Goal: Information Seeking & Learning: Understand process/instructions

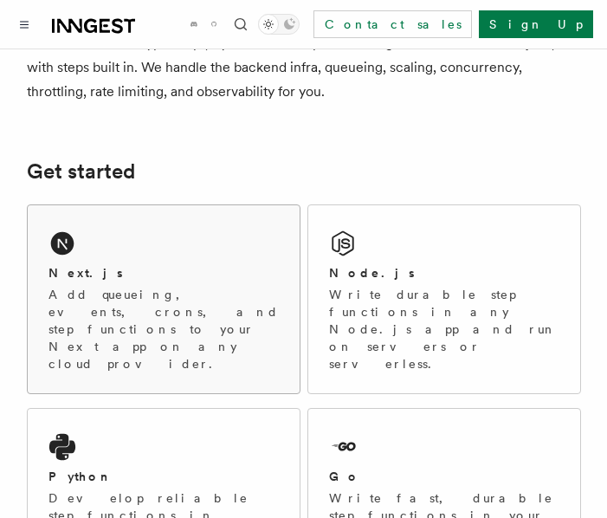
click at [115, 243] on div "Next.js Add queueing, events, crons, and step functions to your Next app on any…" at bounding box center [164, 299] width 272 height 188
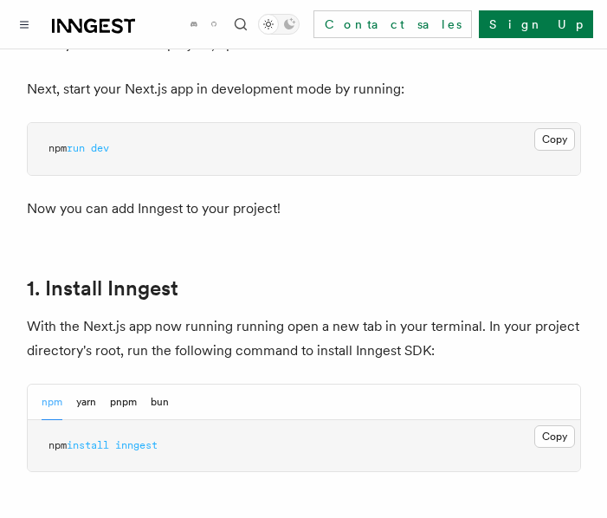
scroll to position [865, 0]
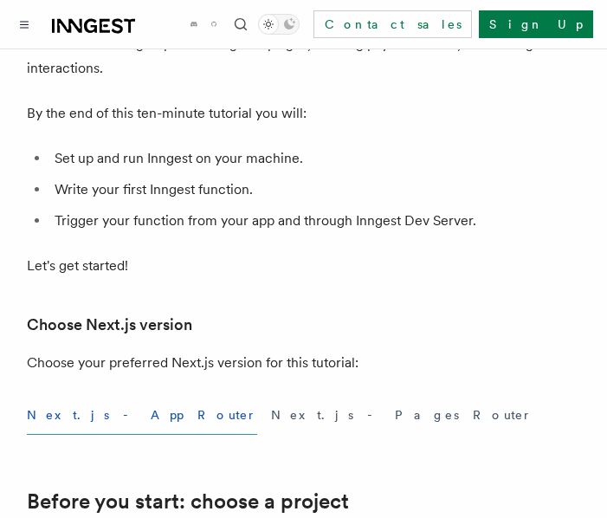
scroll to position [173, 0]
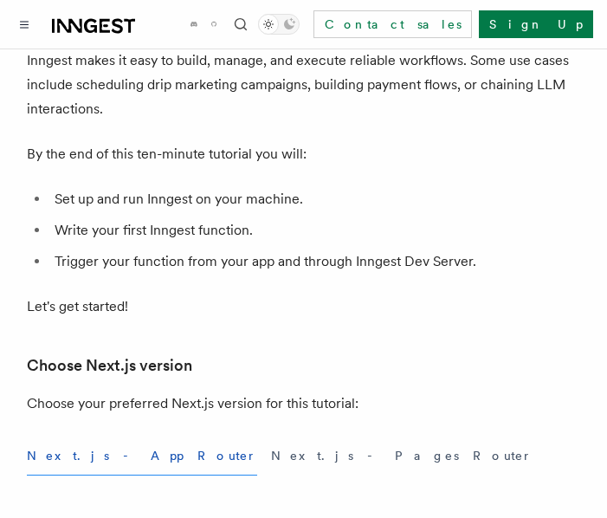
click at [416, 195] on li "Set up and run Inngest on your machine." at bounding box center [314, 199] width 531 height 24
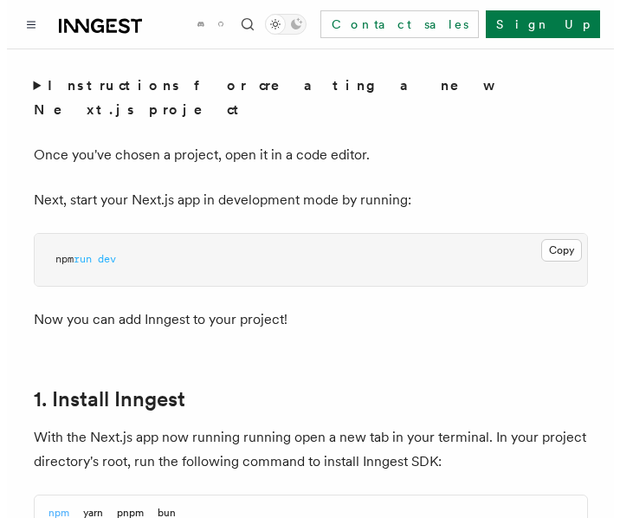
scroll to position [1039, 0]
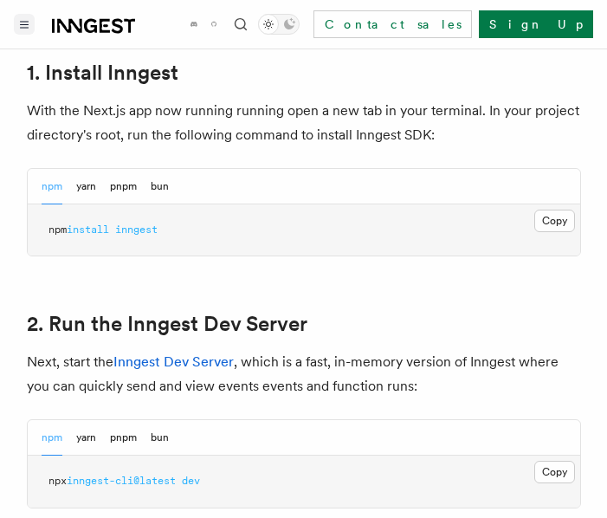
click at [18, 26] on button "Toggle navigation" at bounding box center [24, 24] width 21 height 21
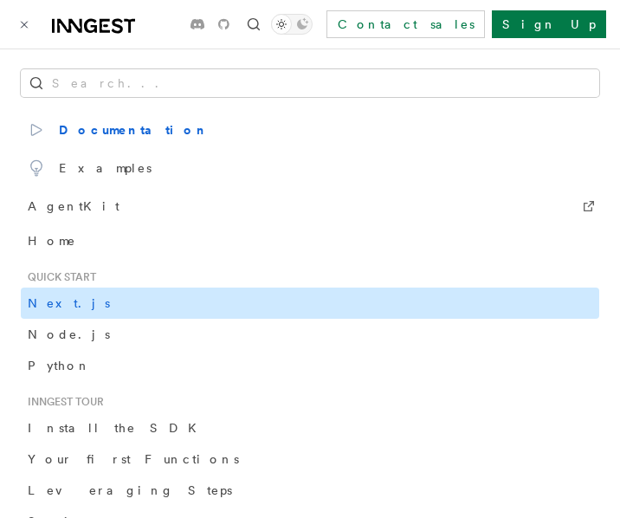
click at [49, 306] on span "Next.js" at bounding box center [69, 303] width 82 height 14
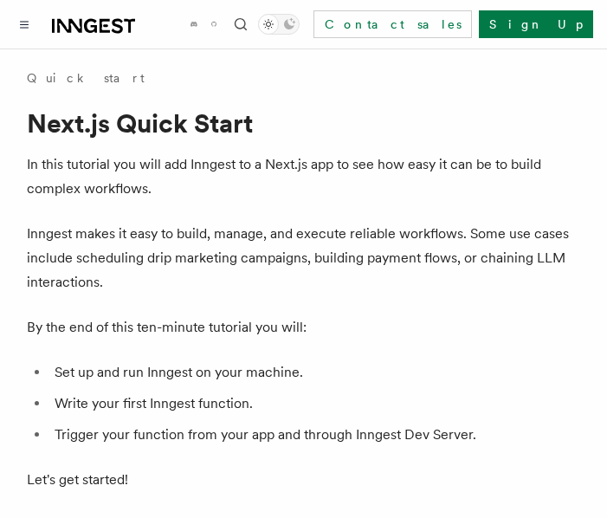
click at [255, 254] on p "Inngest makes it easy to build, manage, and execute reliable workflows. Some us…" at bounding box center [304, 258] width 554 height 73
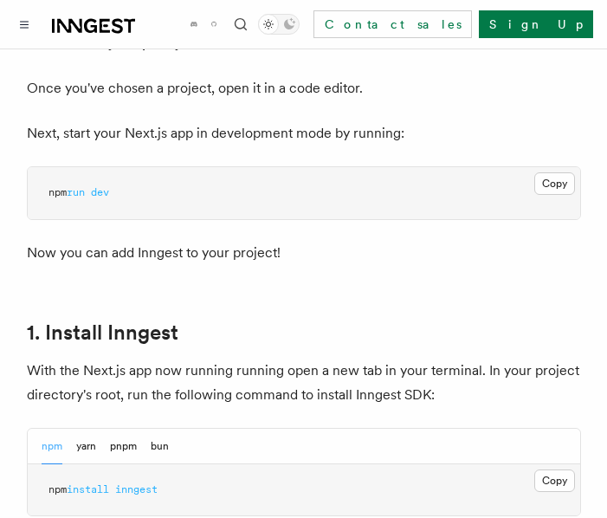
scroll to position [952, 0]
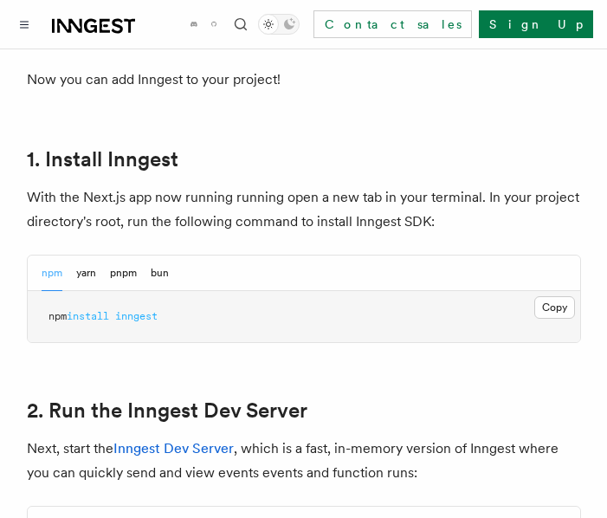
click at [157, 310] on span "inngest" at bounding box center [136, 316] width 42 height 12
copy div "npm install inngest"
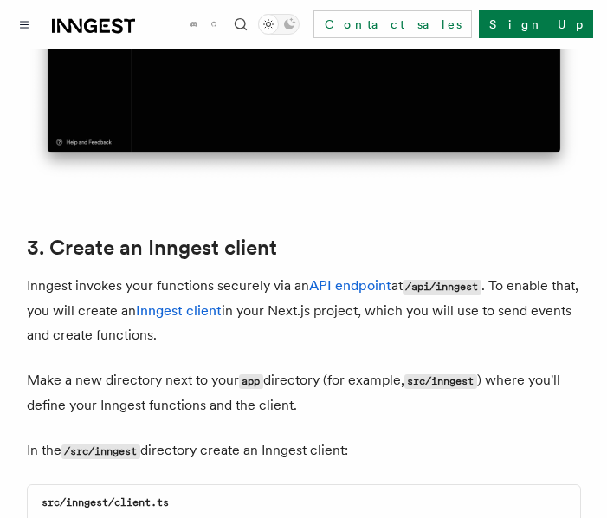
scroll to position [1990, 0]
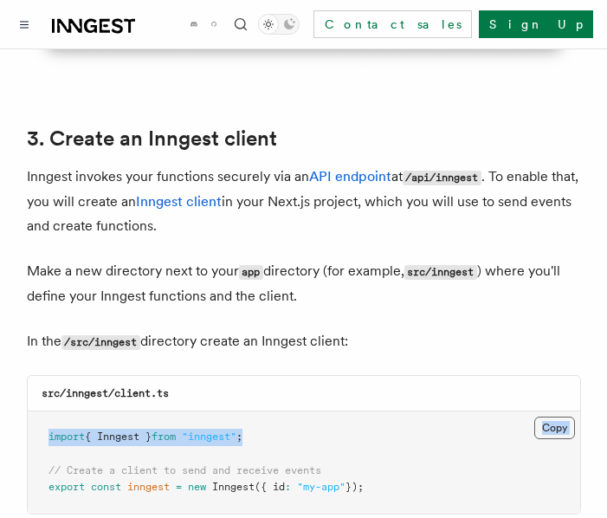
drag, startPoint x: 531, startPoint y: 373, endPoint x: 543, endPoint y: 374, distance: 12.1
click at [533, 411] on div "Copy Copied import { Inngest } from "inngest" ; // Create a client to send and …" at bounding box center [304, 462] width 552 height 102
click at [548, 416] on button "Copy Copied" at bounding box center [554, 427] width 41 height 23
click at [550, 416] on button "Copy Copied" at bounding box center [554, 427] width 41 height 23
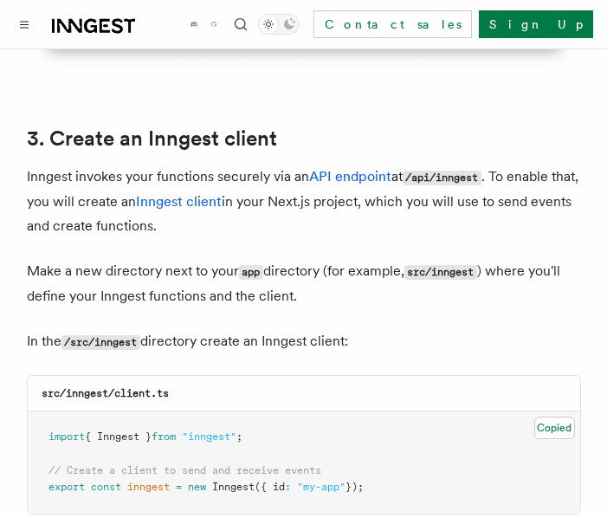
click at [369, 329] on p "In the /src/inngest directory create an Inngest client:" at bounding box center [304, 341] width 554 height 25
click at [457, 376] on div "src/inngest/client.ts" at bounding box center [304, 393] width 552 height 35
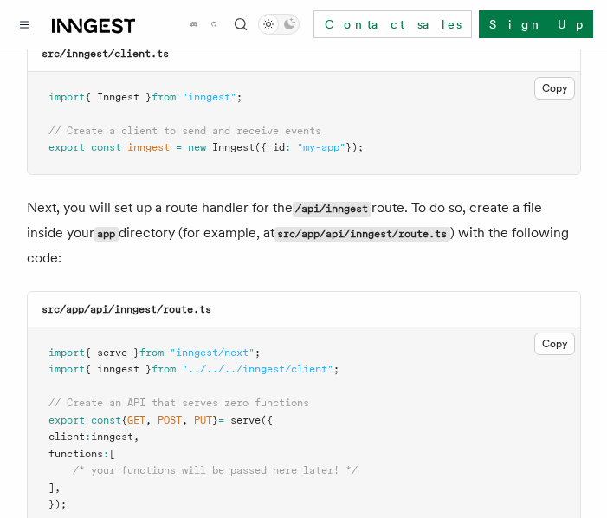
scroll to position [2337, 0]
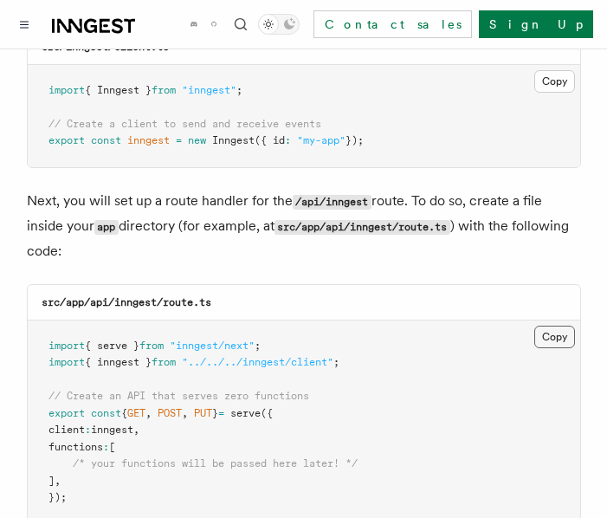
click at [534, 325] on button "Copy Copied" at bounding box center [554, 336] width 41 height 23
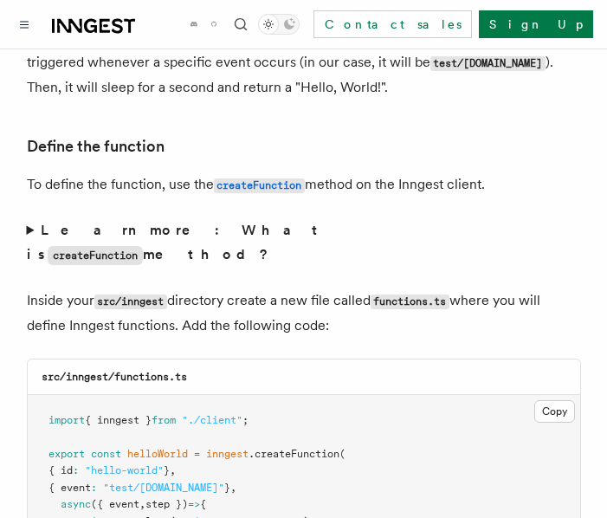
scroll to position [3029, 0]
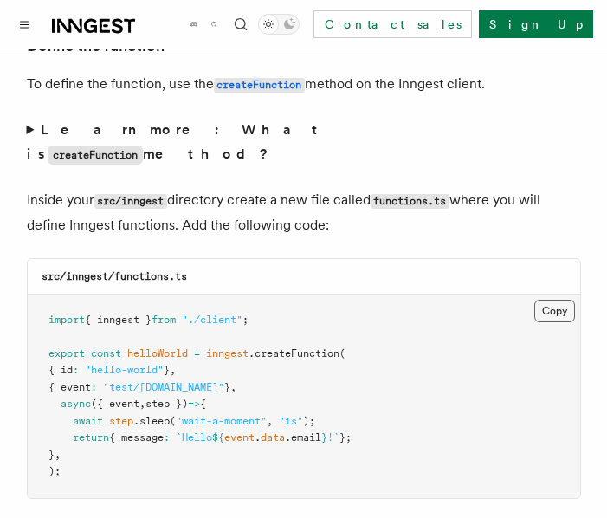
drag, startPoint x: 545, startPoint y: 243, endPoint x: 536, endPoint y: 246, distance: 9.9
click at [545, 299] on button "Copy Copied" at bounding box center [554, 310] width 41 height 23
click at [293, 415] on span ""1s"" at bounding box center [291, 421] width 24 height 12
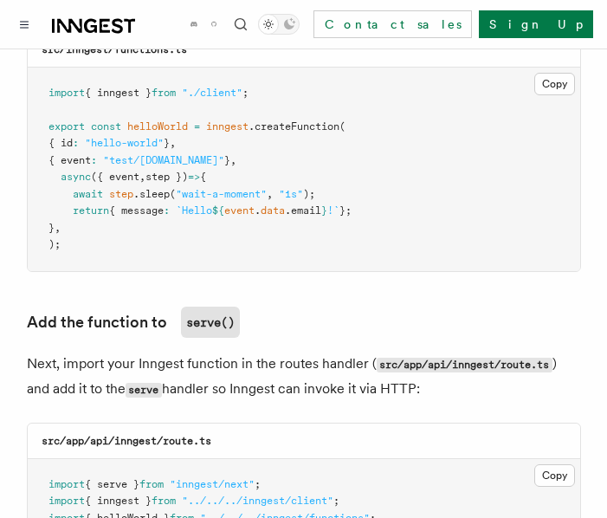
scroll to position [3289, 0]
